Goal: Find contact information: Find contact information

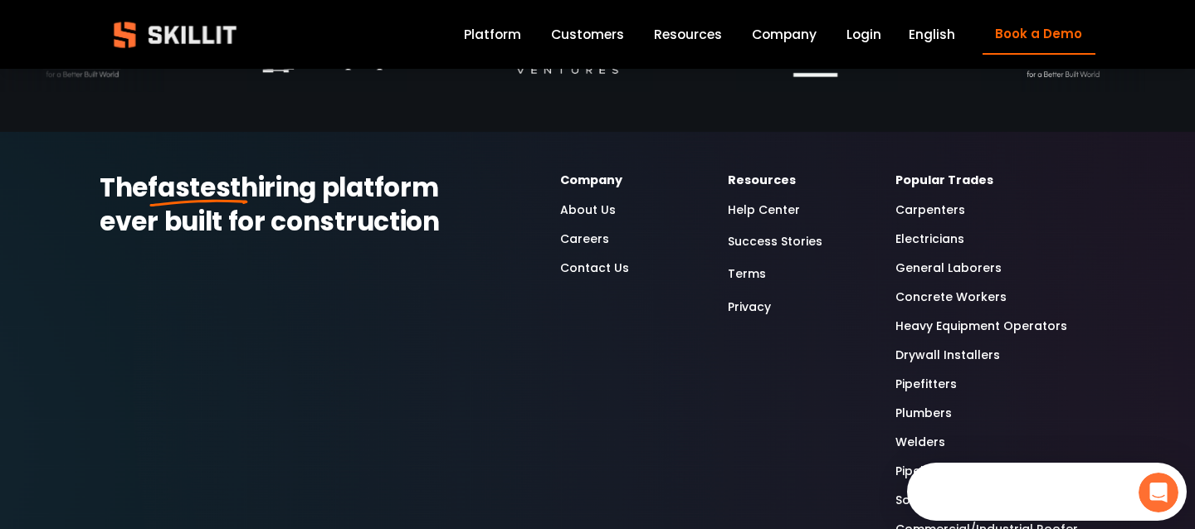
click at [573, 271] on link "Contact Us" at bounding box center [594, 268] width 69 height 19
